Goal: Task Accomplishment & Management: Use online tool/utility

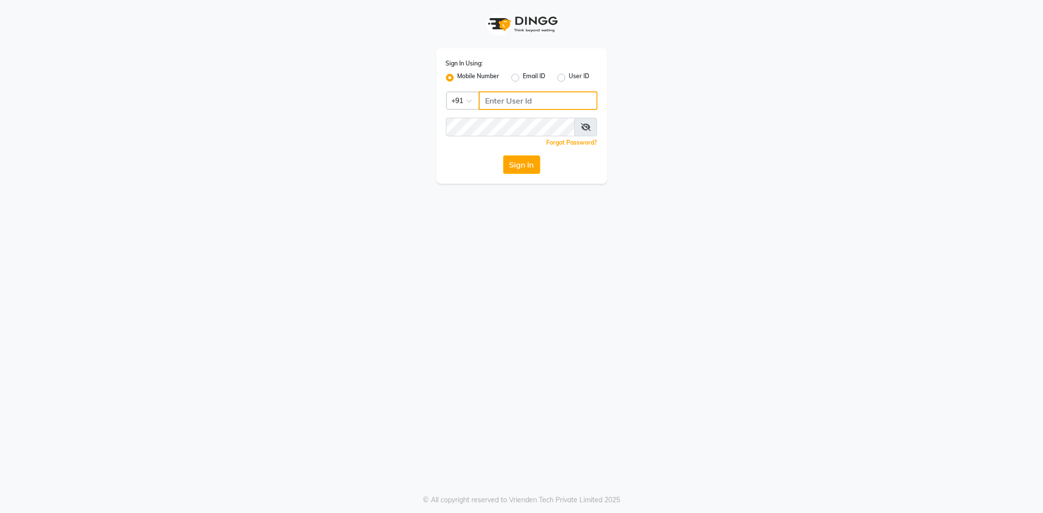
click at [496, 99] on input "Username" at bounding box center [538, 100] width 119 height 19
type input "8400013886"
click at [503, 155] on button "Sign In" at bounding box center [521, 164] width 37 height 19
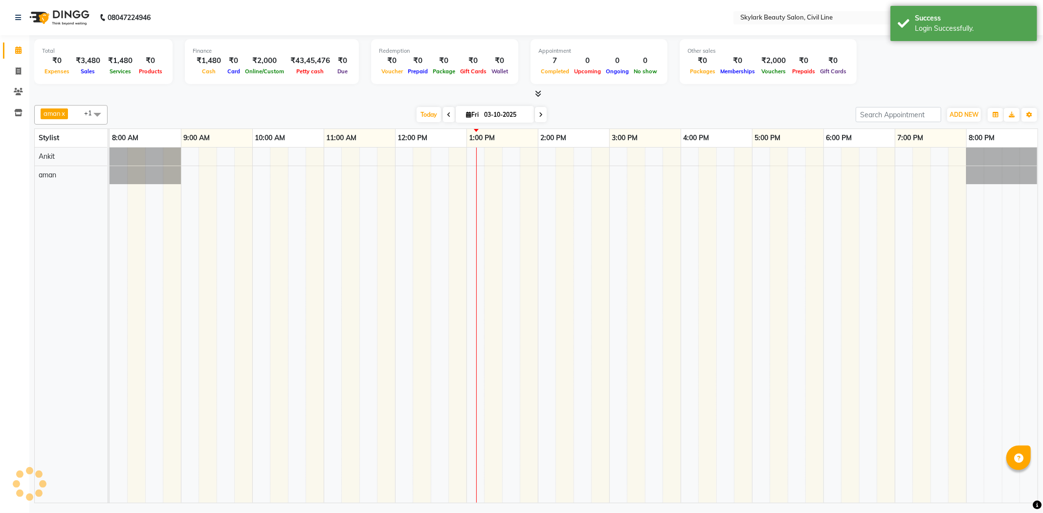
select select "en"
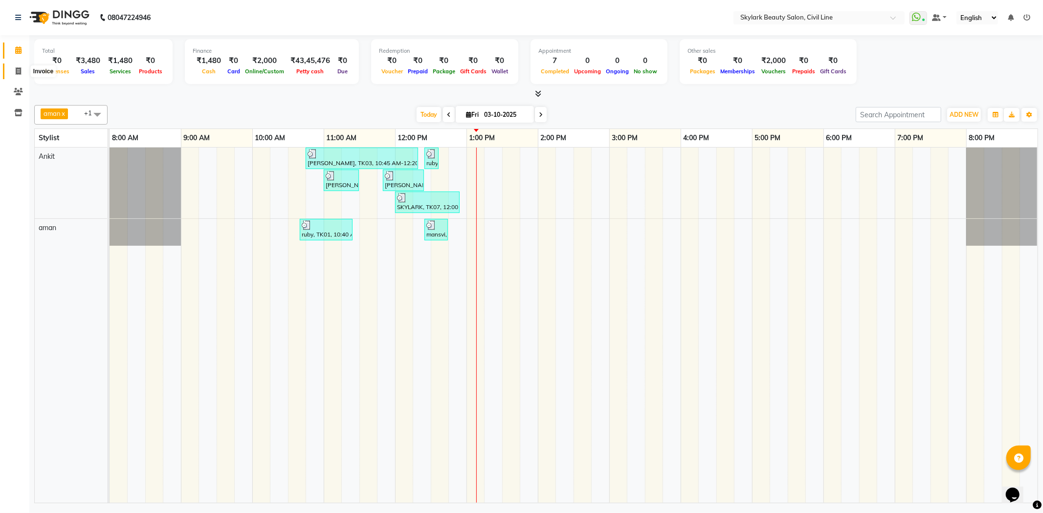
click at [16, 73] on icon at bounding box center [18, 70] width 5 height 7
select select "service"
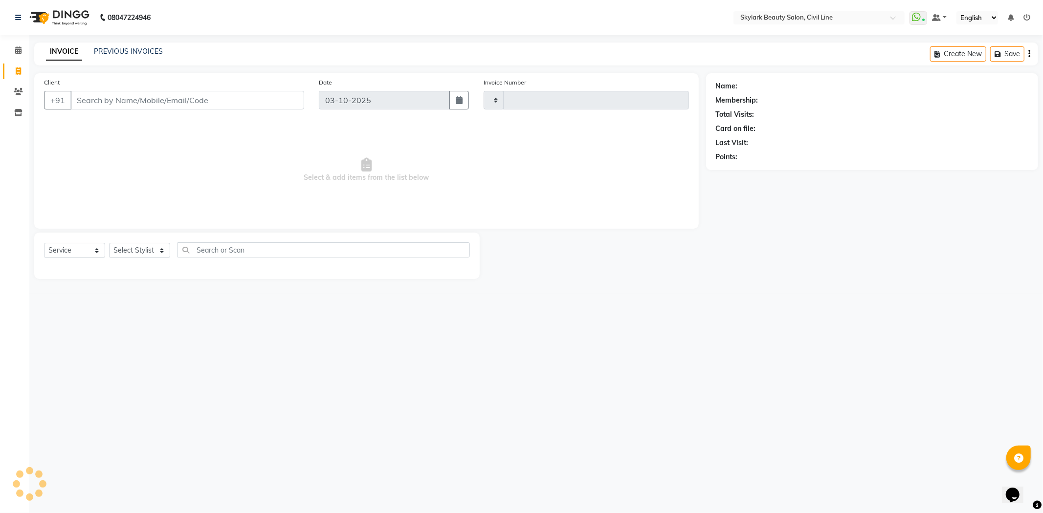
type input "7101"
select select "4588"
click at [108, 50] on link "PREVIOUS INVOICES" at bounding box center [128, 51] width 69 height 9
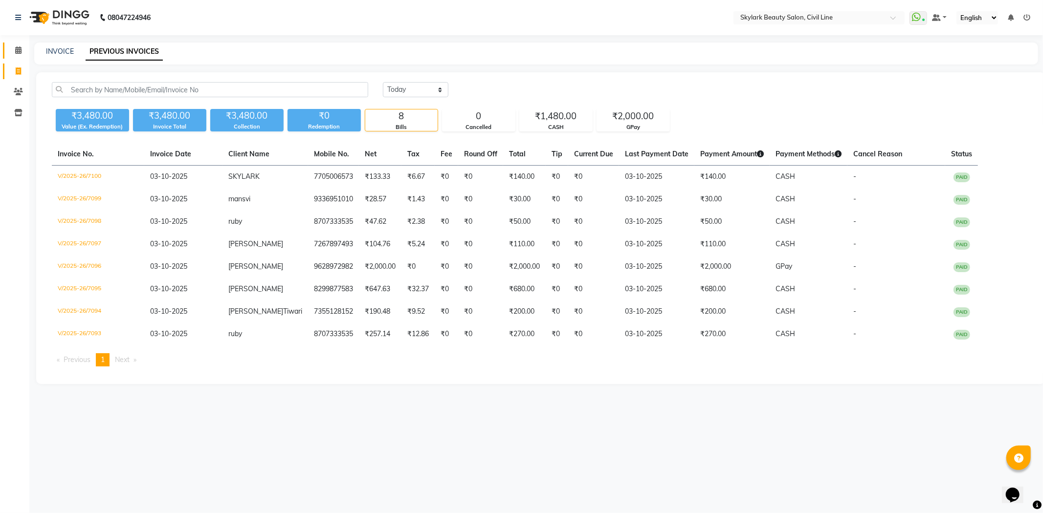
click at [22, 43] on link "Calendar" at bounding box center [14, 51] width 23 height 16
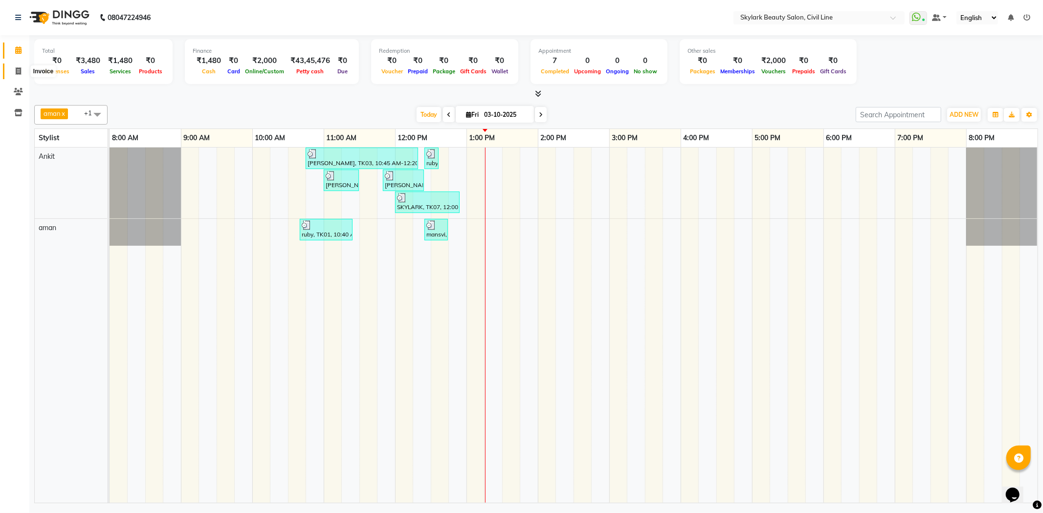
click at [16, 70] on icon at bounding box center [18, 70] width 5 height 7
select select "service"
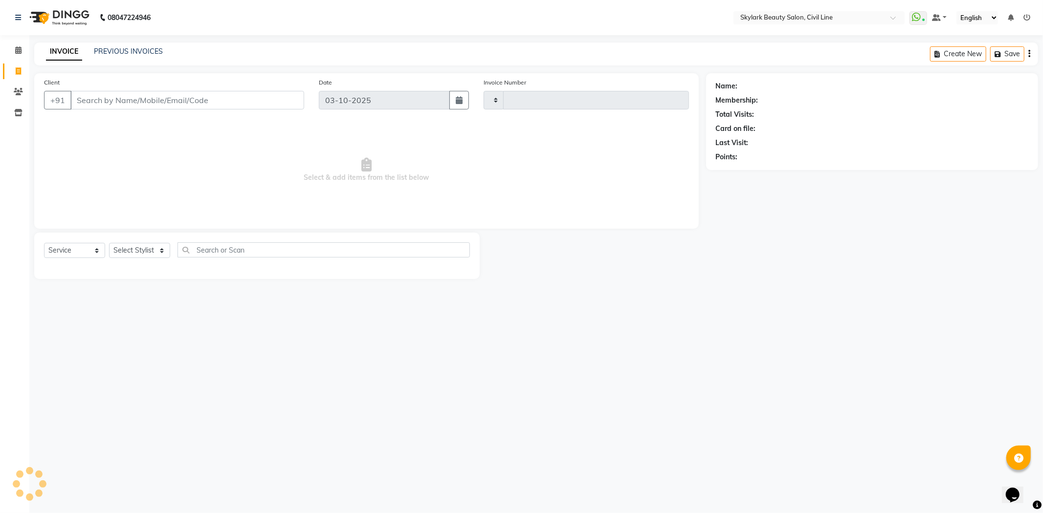
type input "7103"
select select "4588"
click at [117, 49] on link "PREVIOUS INVOICES" at bounding box center [128, 51] width 69 height 9
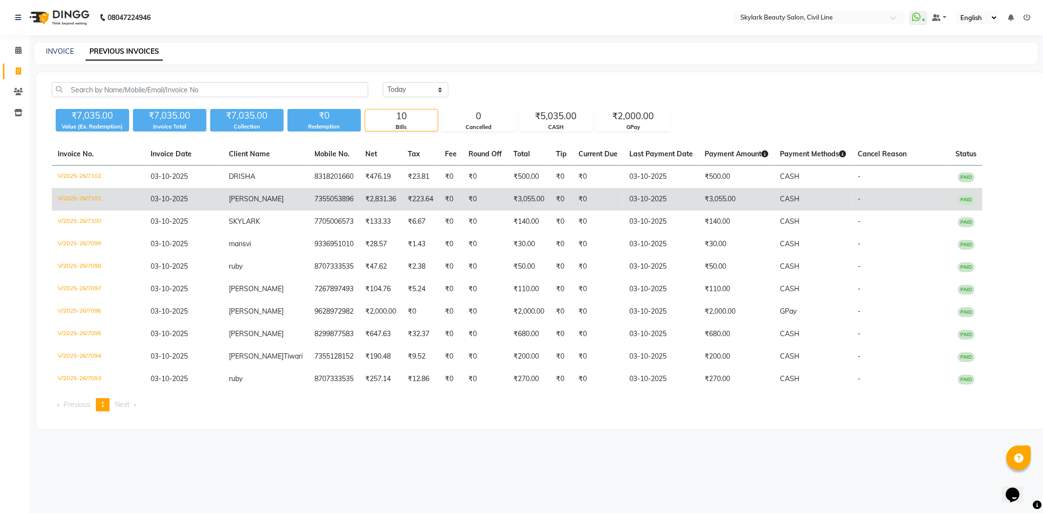
click at [248, 194] on td "NEETU SINGH" at bounding box center [266, 199] width 86 height 22
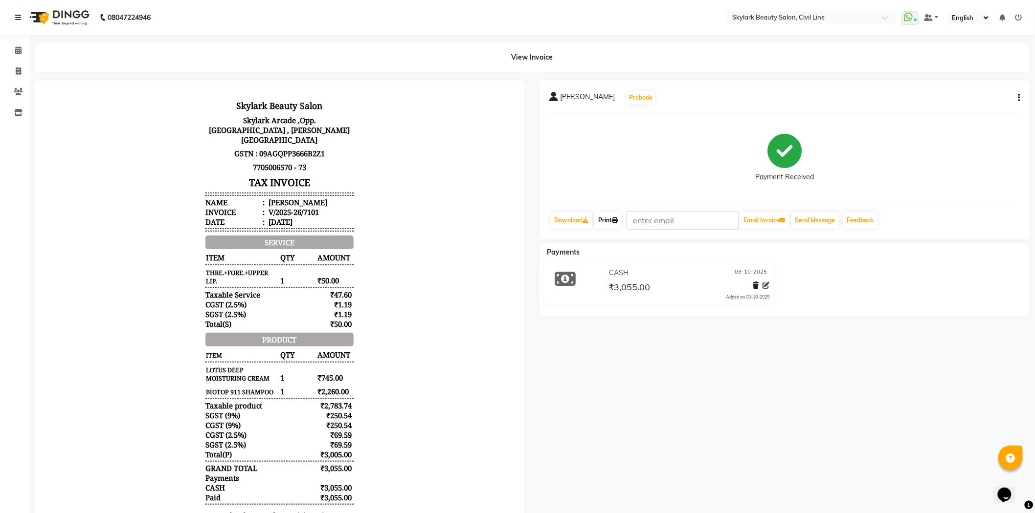
click at [606, 218] on link "Print" at bounding box center [607, 220] width 27 height 17
click at [13, 50] on span at bounding box center [18, 50] width 17 height 11
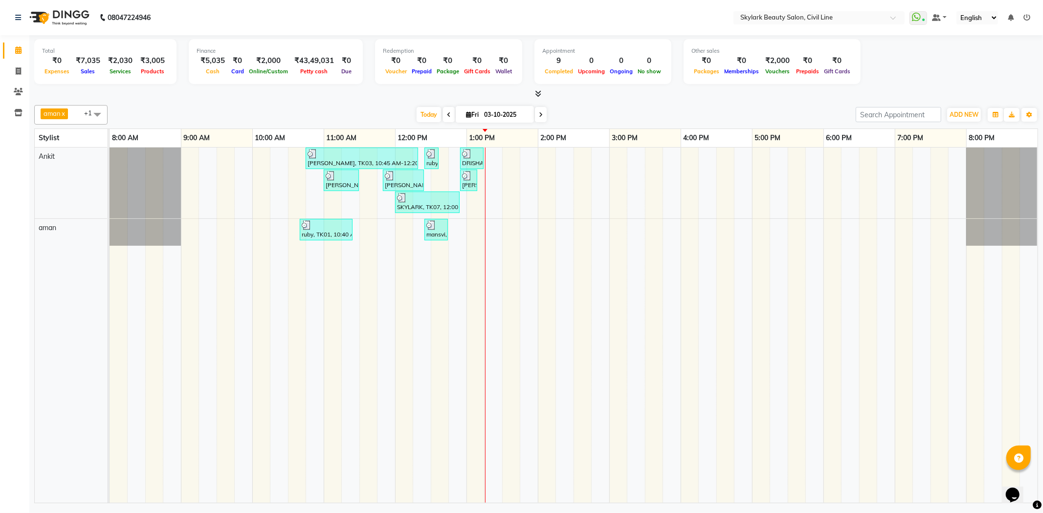
click at [219, 106] on div "aman x Ankit x +1 Select All aman Ankit GAGAN WAHLA GURWINDER SINGH WASU Today …" at bounding box center [536, 115] width 1004 height 20
click at [17, 70] on icon at bounding box center [18, 70] width 5 height 7
select select "service"
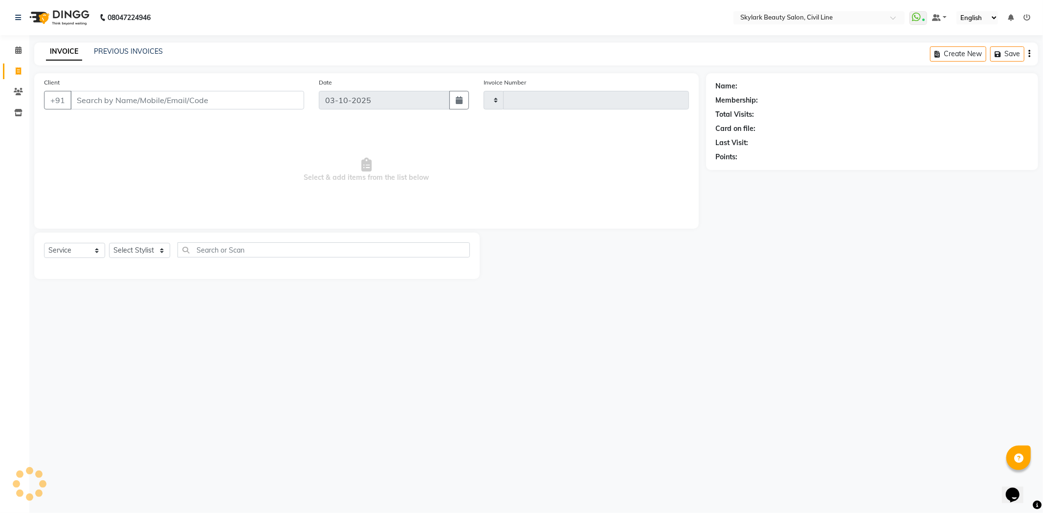
type input "7103"
select select "4588"
click at [125, 57] on div "INVOICE PREVIOUS INVOICES" at bounding box center [104, 51] width 140 height 11
click at [140, 56] on div "PREVIOUS INVOICES" at bounding box center [128, 51] width 69 height 10
click at [20, 13] on link at bounding box center [20, 17] width 10 height 27
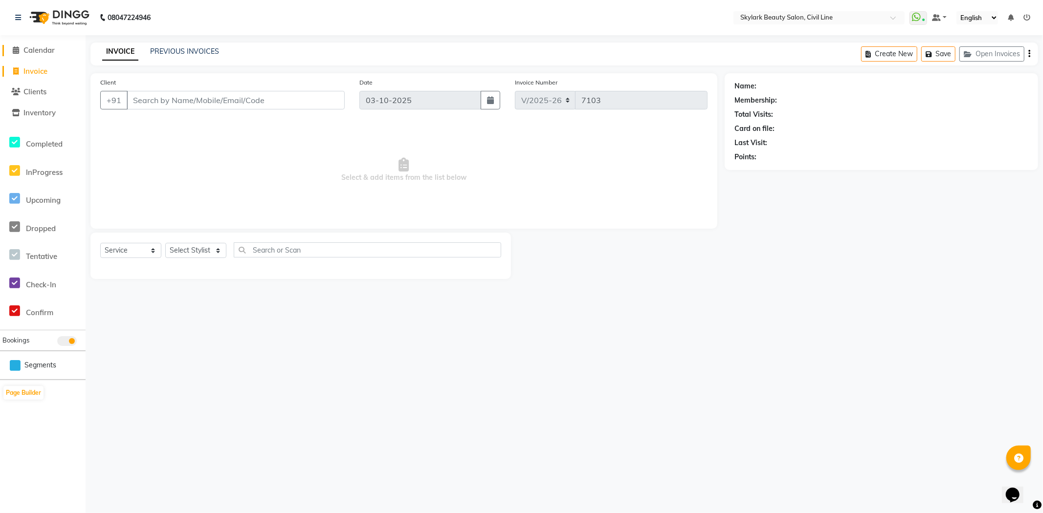
click at [17, 48] on icon at bounding box center [16, 49] width 6 height 7
